Goal: Task Accomplishment & Management: Manage account settings

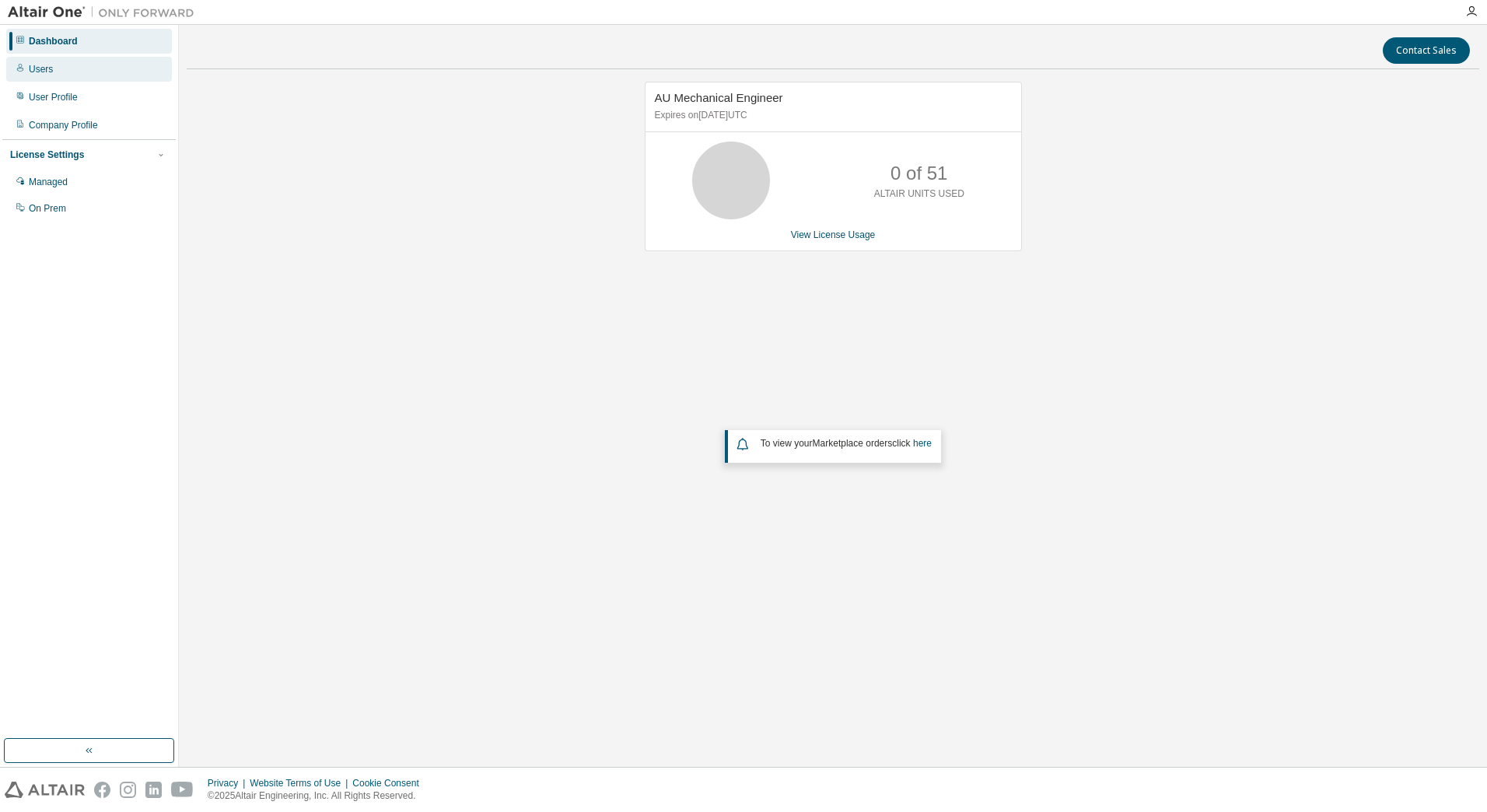
click at [44, 77] on div "Users" at bounding box center [89, 69] width 166 height 25
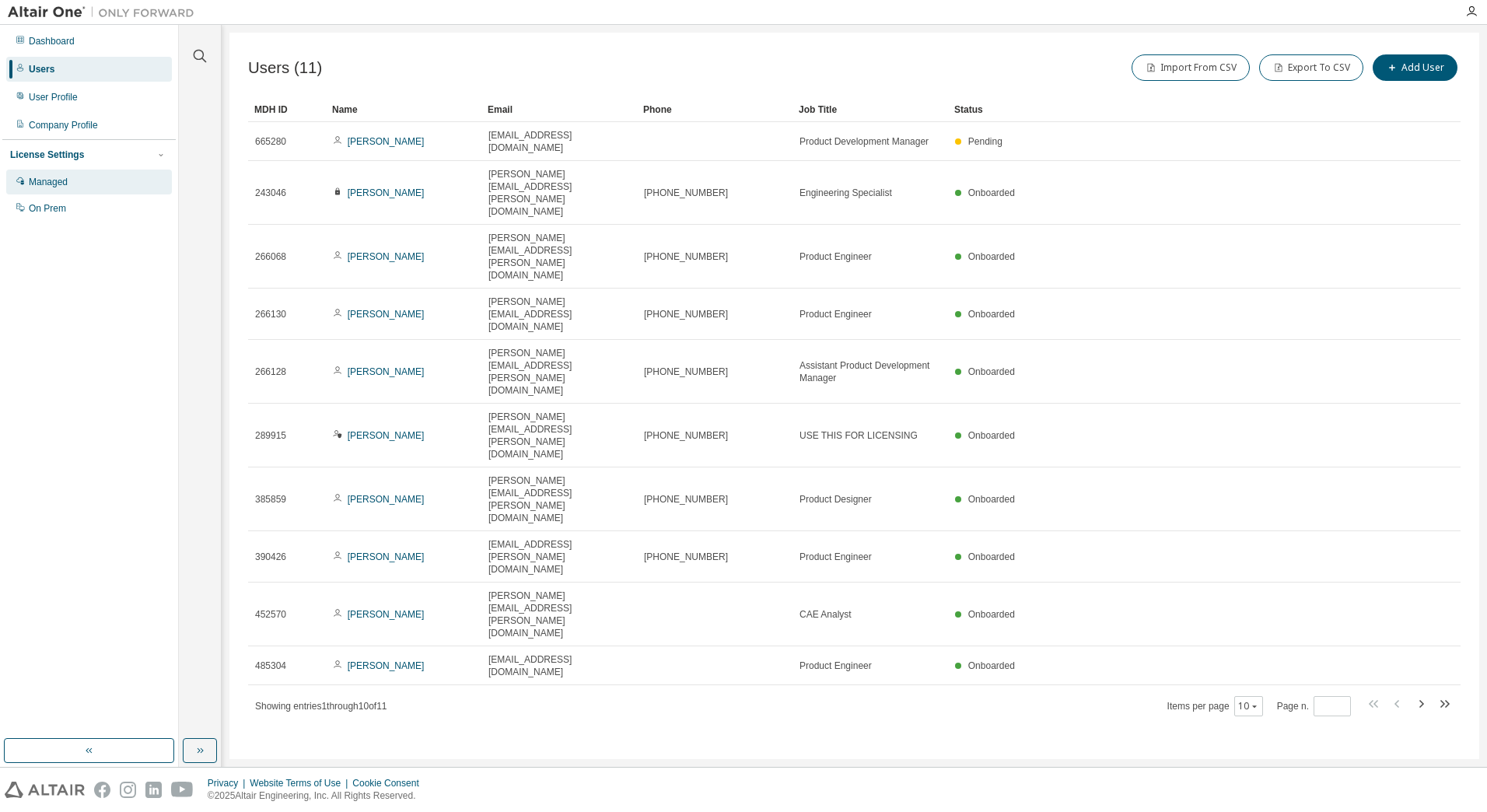
click at [50, 183] on div "Managed" at bounding box center [48, 182] width 39 height 12
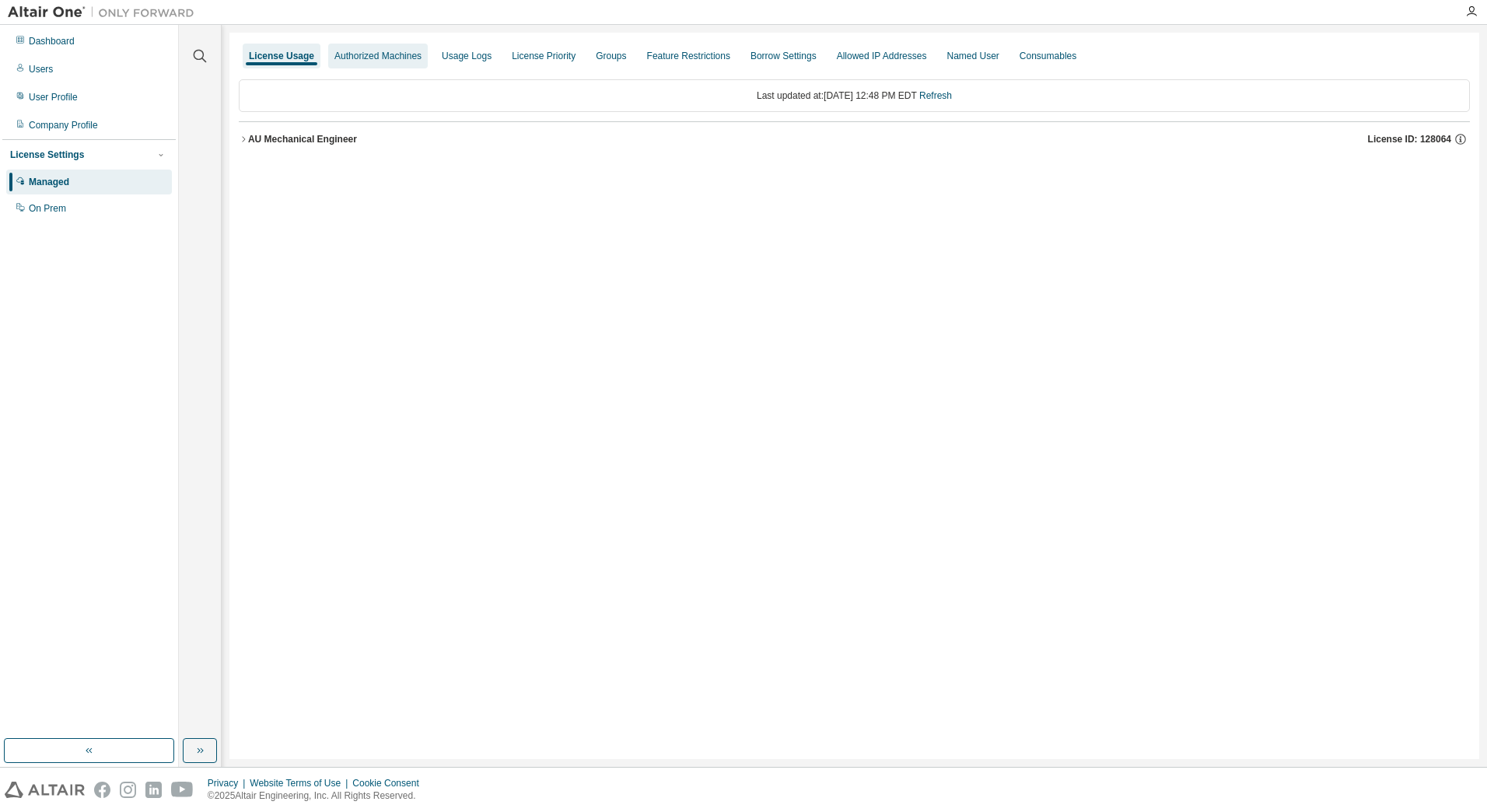
click at [375, 54] on div "Authorized Machines" at bounding box center [378, 56] width 87 height 12
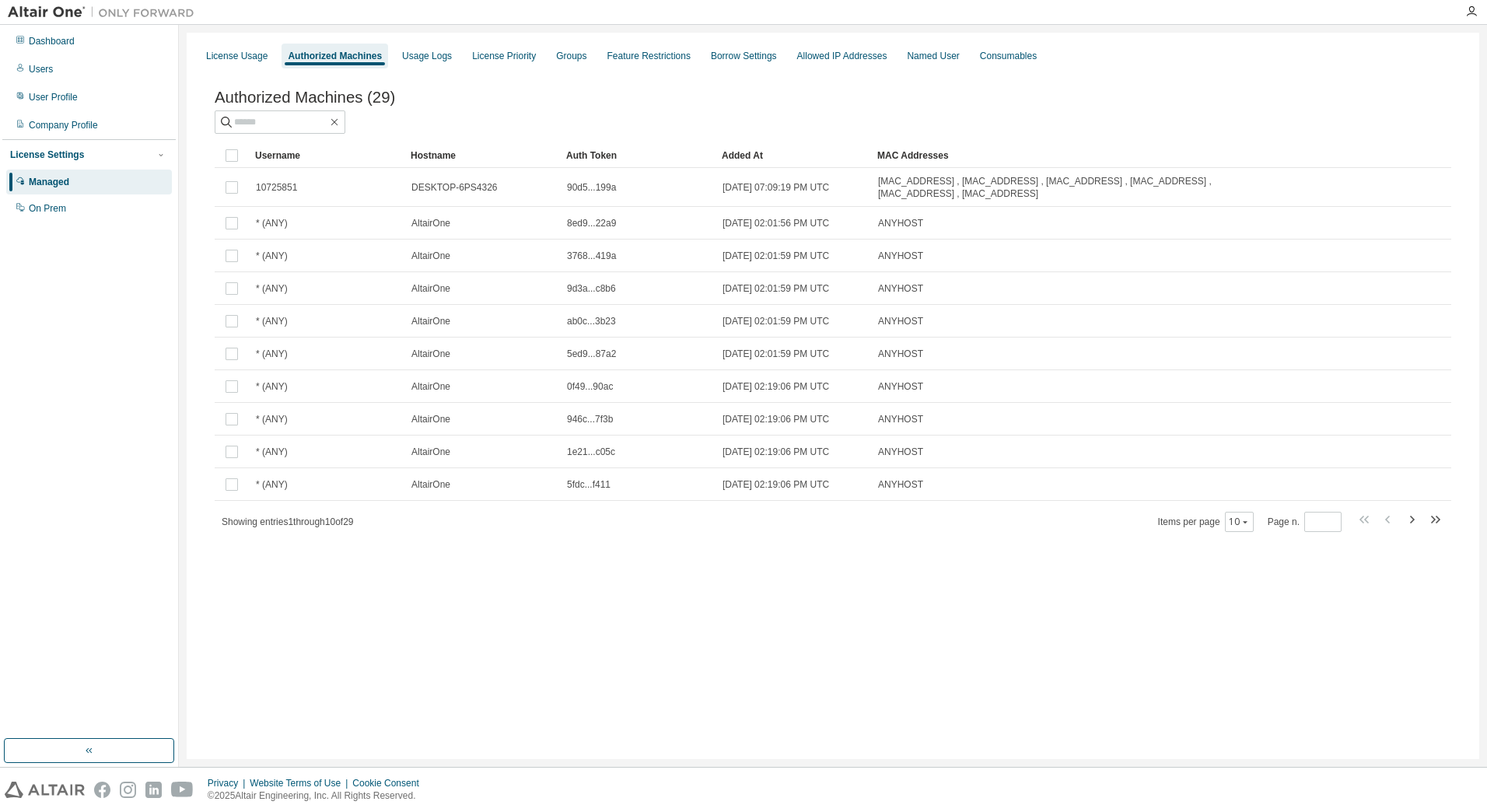
click at [283, 160] on div "Username" at bounding box center [327, 156] width 143 height 25
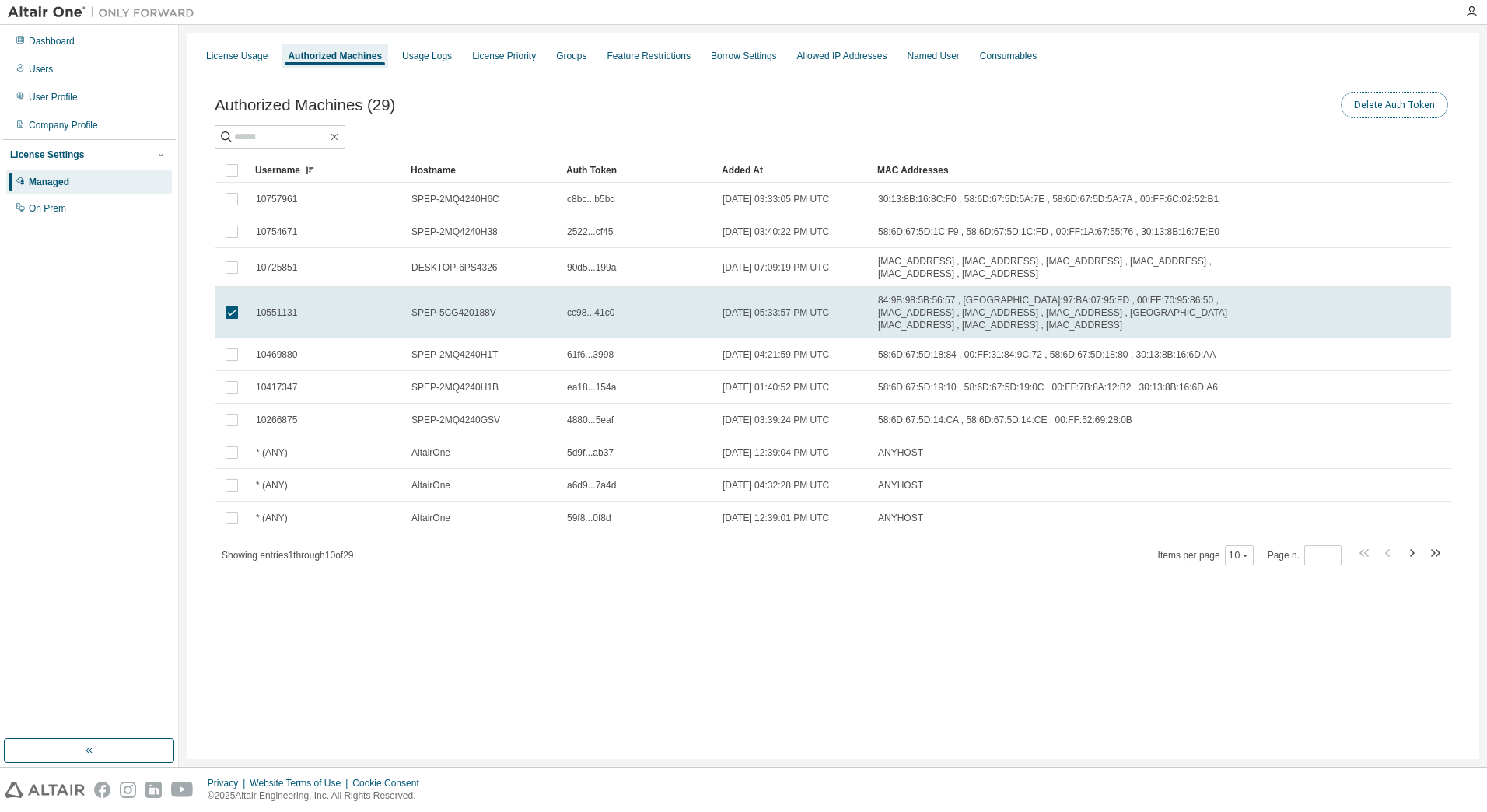
click at [1395, 110] on button "Delete Auth Token" at bounding box center [1394, 105] width 107 height 27
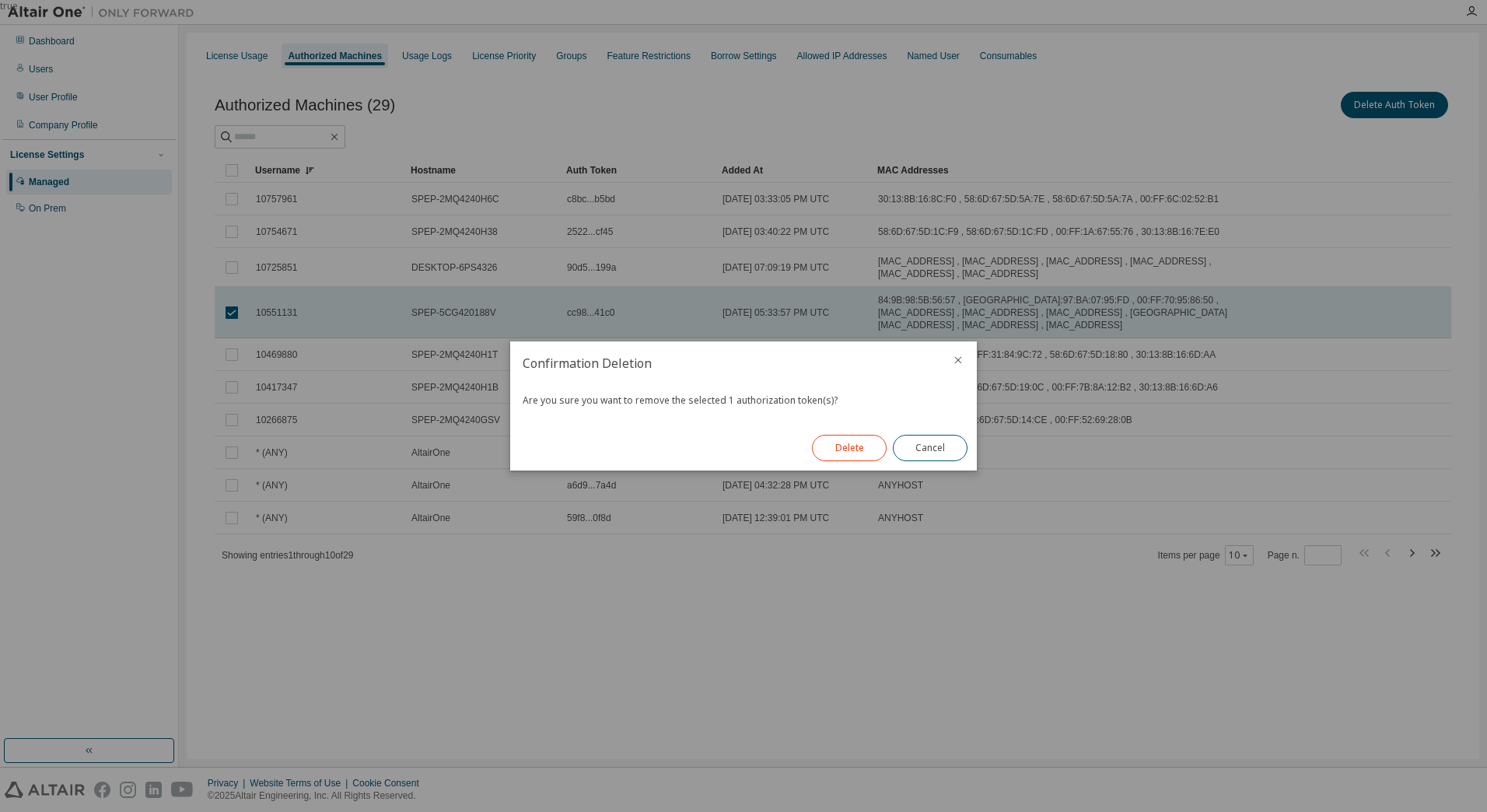
click at [846, 451] on button "Delete" at bounding box center [849, 448] width 74 height 27
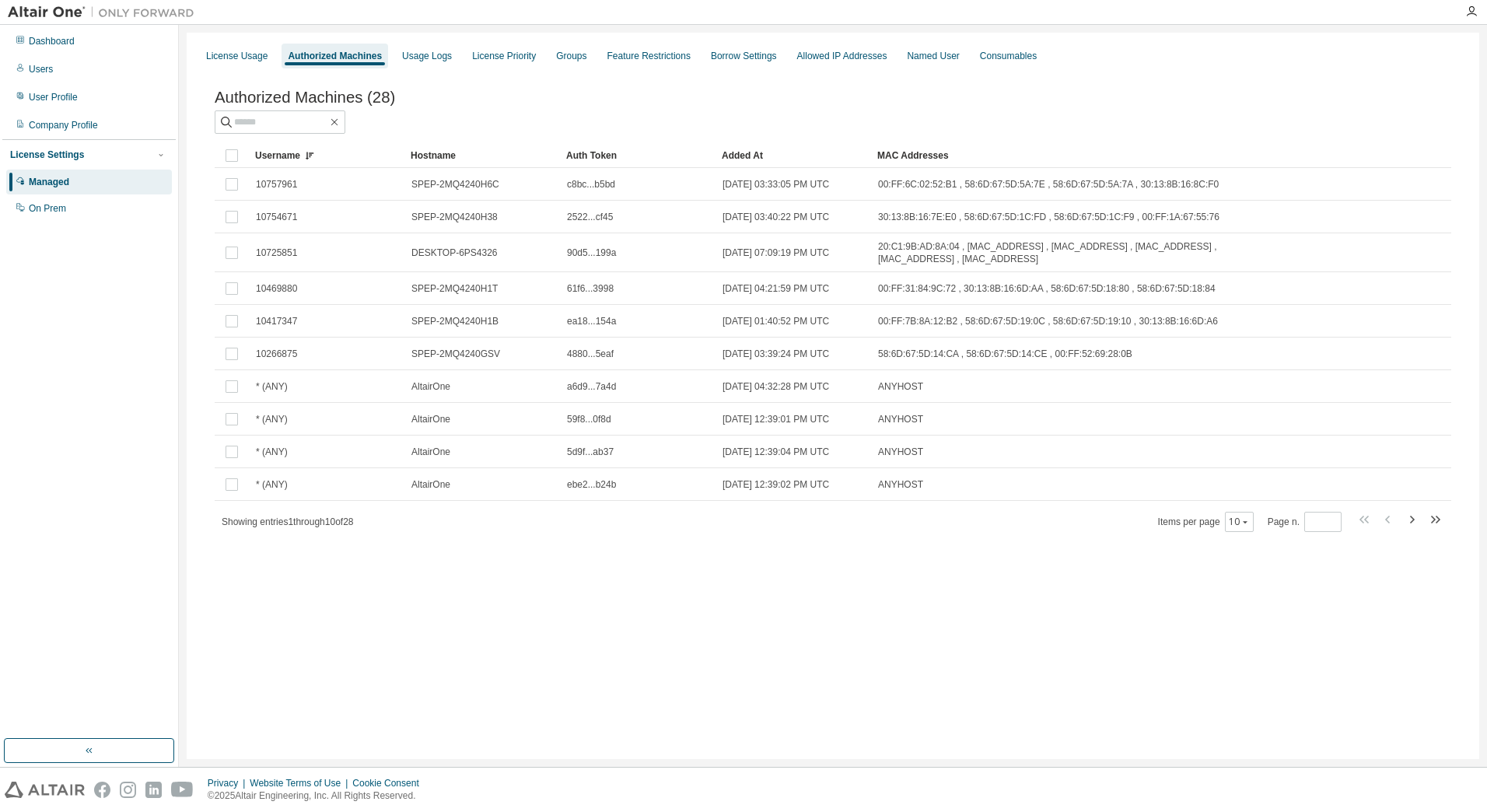
click at [1453, 76] on div "Authorized Machines (28) Clear Load Save Save As Field Operator Value Select fi…" at bounding box center [833, 321] width 1274 height 503
click at [837, 642] on div "License Usage Authorized Machines Usage Logs License Priority Groups Feature Re…" at bounding box center [833, 396] width 1293 height 726
